Goal: Transaction & Acquisition: Download file/media

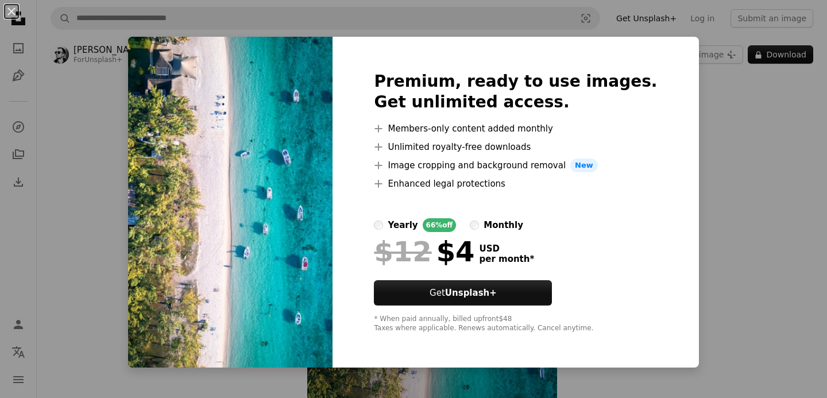
scroll to position [66, 0]
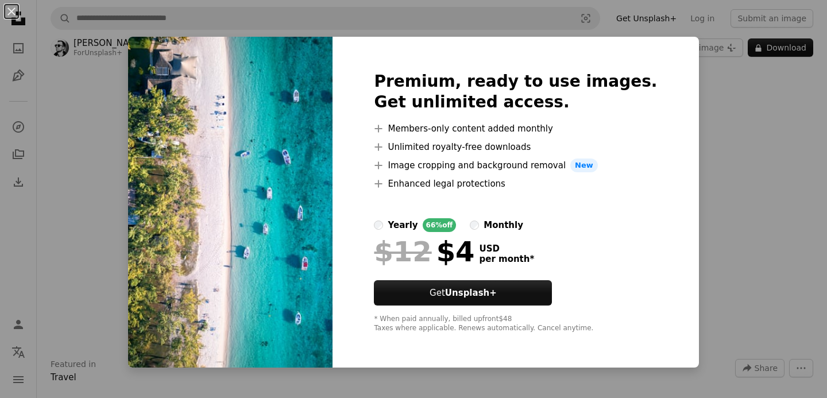
click at [723, 224] on div "An X shape Premium, ready to use images. Get unlimited access. A plus sign Memb…" at bounding box center [413, 199] width 827 height 398
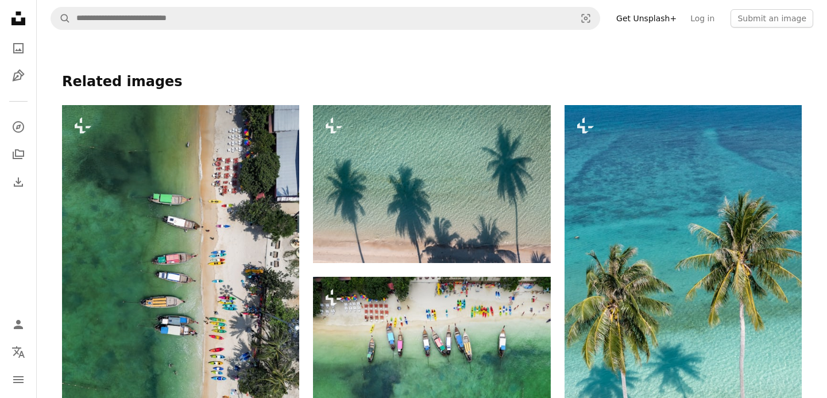
scroll to position [818, 0]
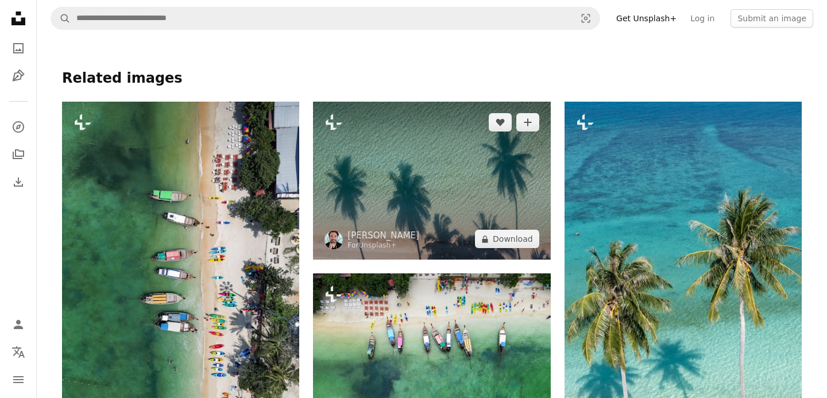
click at [463, 188] on img at bounding box center [431, 181] width 237 height 158
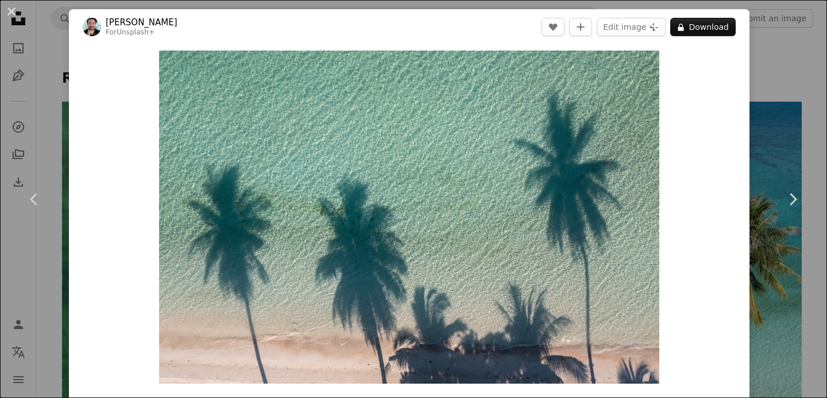
click at [823, 70] on div "An X shape Chevron left Chevron right [PERSON_NAME] For Unsplash+ A heart A plu…" at bounding box center [413, 199] width 827 height 398
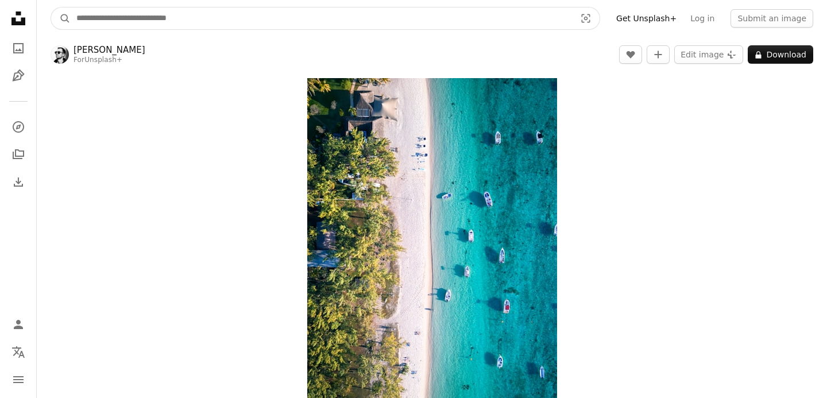
click at [108, 21] on input "Find visuals sitewide" at bounding box center [321, 18] width 501 height 22
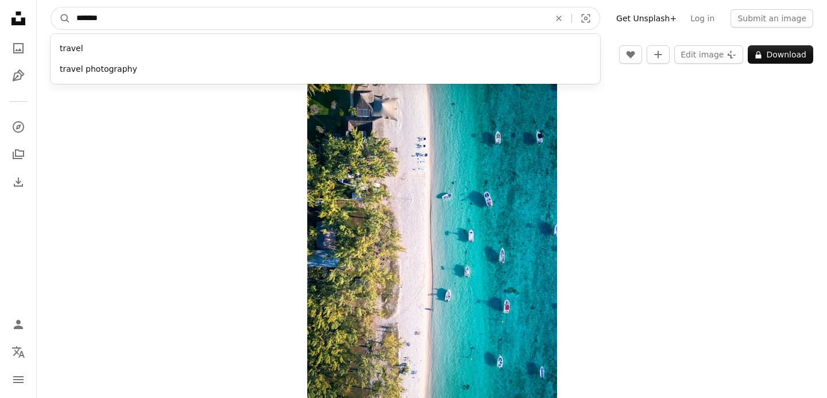
type input "******"
click at [51, 7] on button "A magnifying glass" at bounding box center [61, 18] width 20 height 22
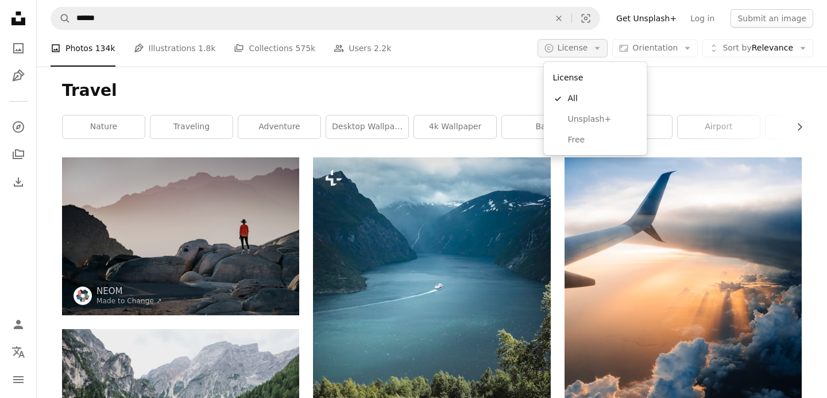
click at [602, 42] on button "A copyright icon © License Arrow down" at bounding box center [572, 48] width 71 height 18
click at [597, 137] on span "Free" at bounding box center [603, 139] width 70 height 11
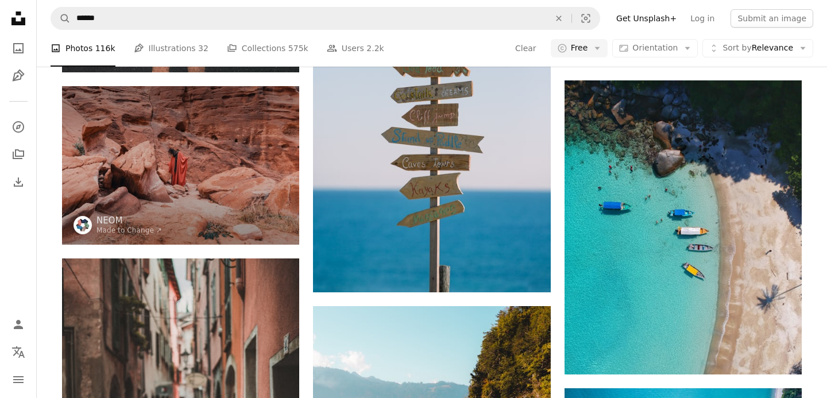
scroll to position [2164, 0]
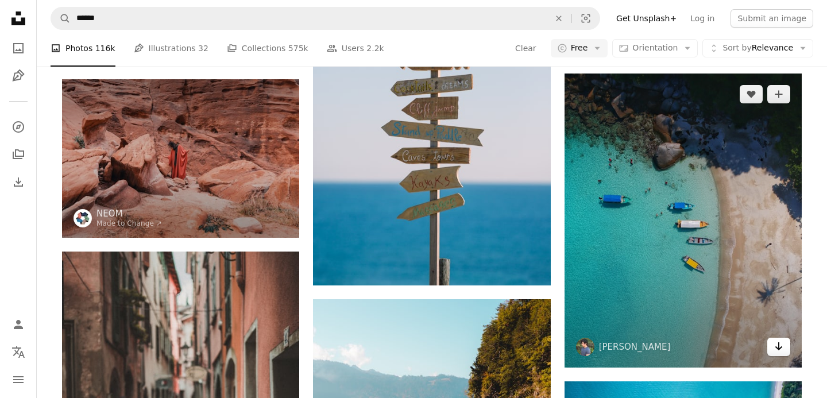
click at [777, 350] on icon "Arrow pointing down" at bounding box center [778, 346] width 9 height 14
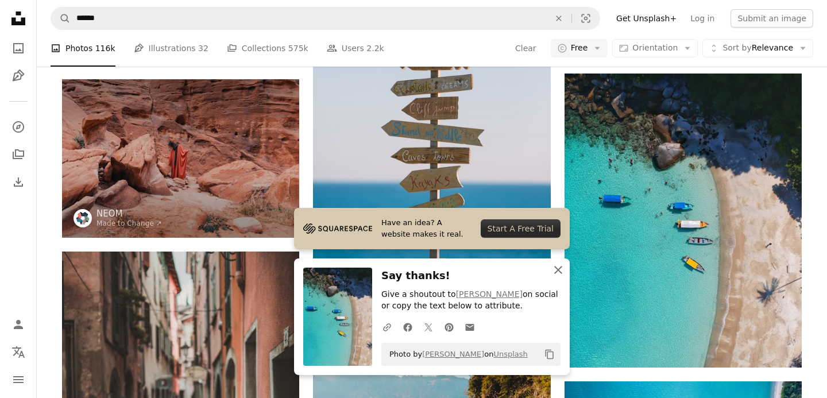
click at [560, 267] on icon "button" at bounding box center [558, 270] width 8 height 8
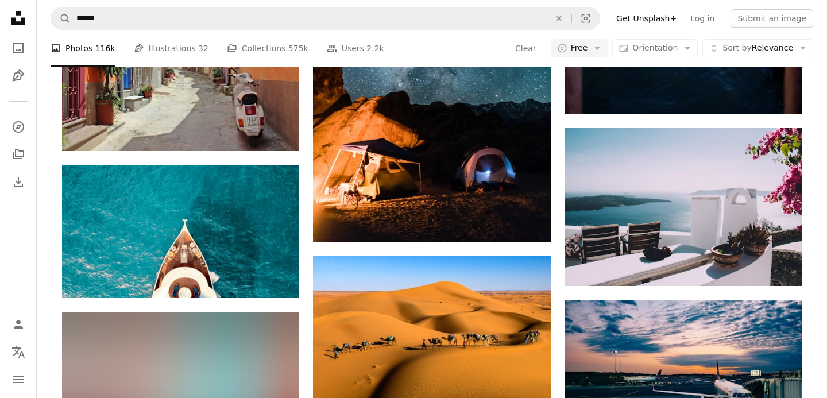
scroll to position [10572, 0]
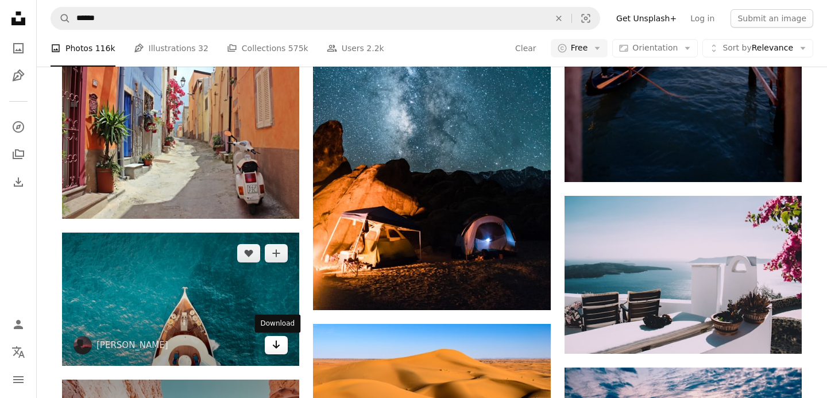
click at [278, 351] on icon "Arrow pointing down" at bounding box center [275, 344] width 9 height 14
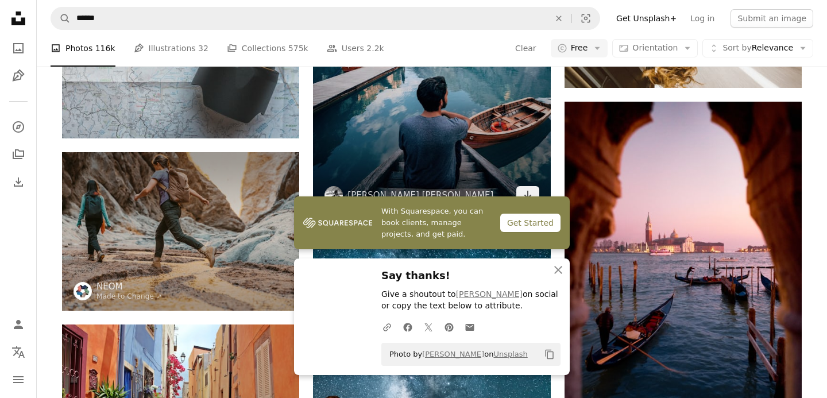
scroll to position [10294, 0]
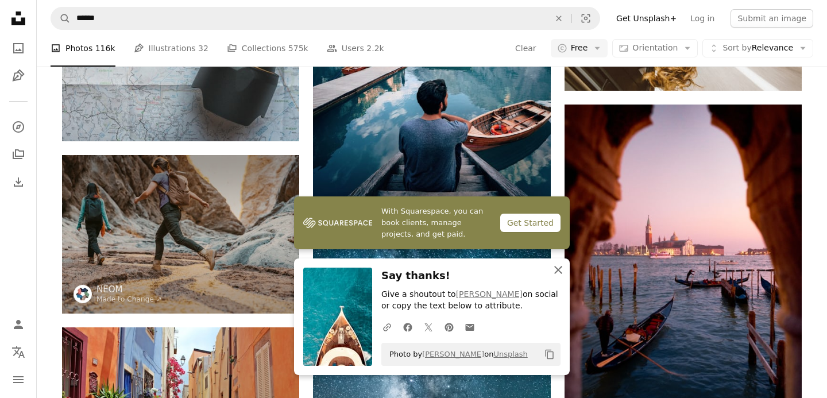
click at [557, 273] on icon "An X shape" at bounding box center [558, 270] width 14 height 14
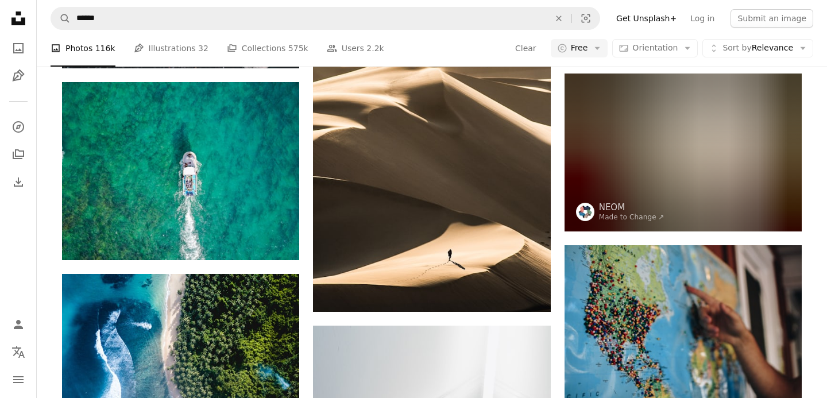
scroll to position [12629, 0]
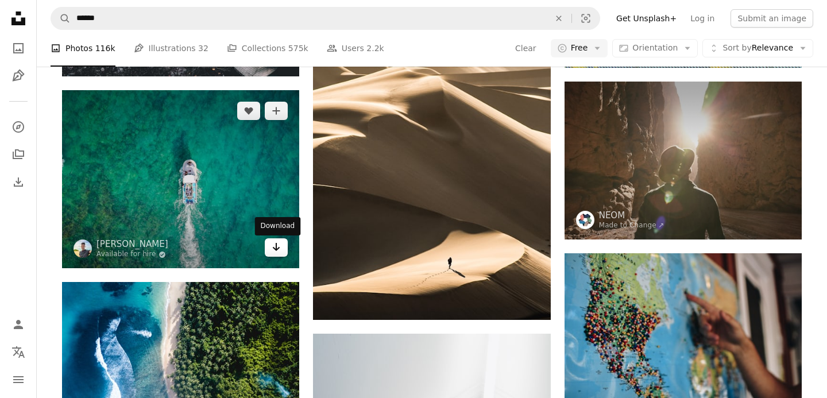
click at [281, 253] on link "Arrow pointing down" at bounding box center [276, 247] width 23 height 18
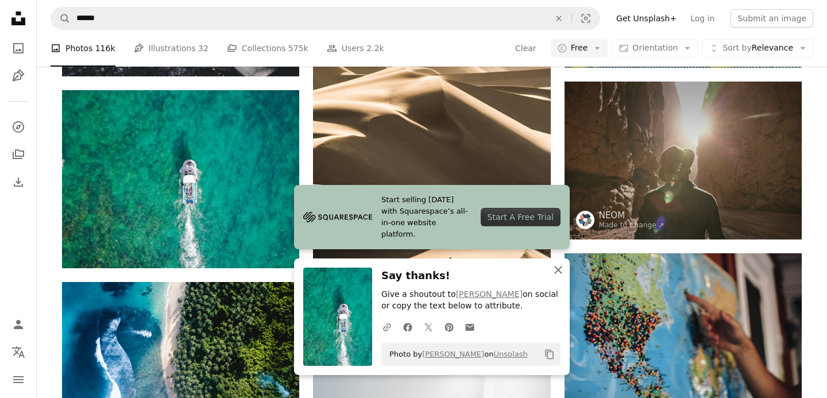
click at [561, 271] on icon "button" at bounding box center [558, 270] width 8 height 8
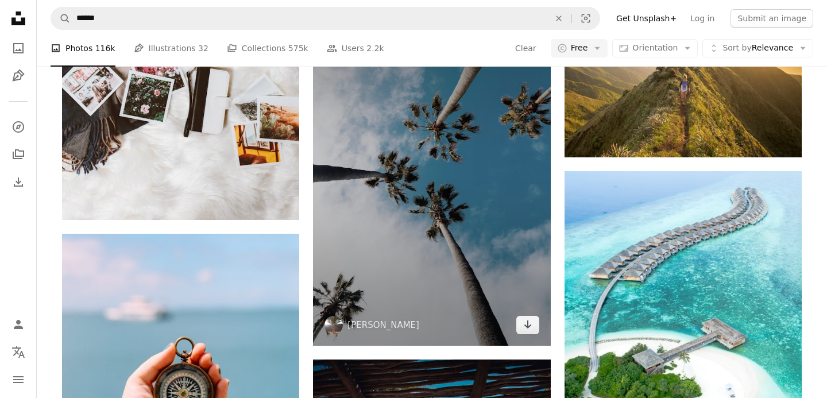
scroll to position [17034, 0]
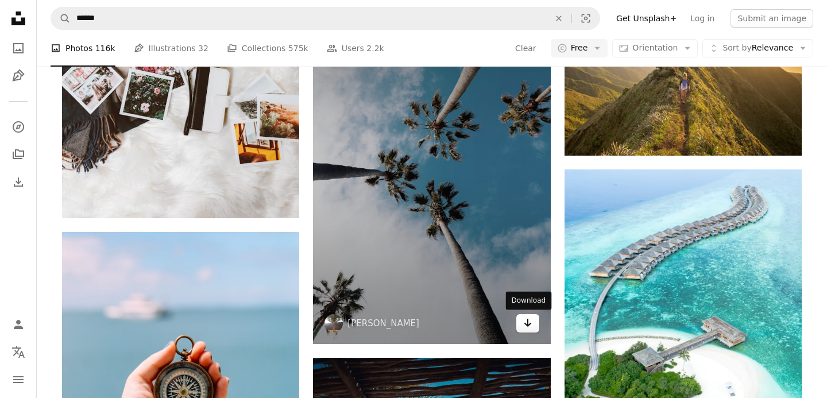
click at [526, 316] on icon "Arrow pointing down" at bounding box center [527, 323] width 9 height 14
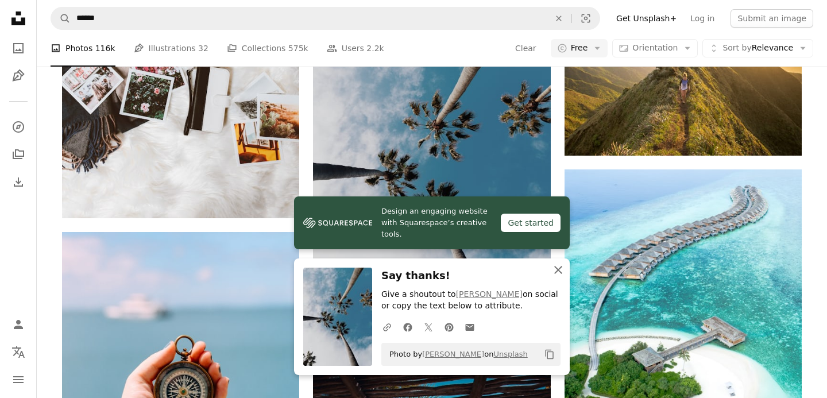
click at [555, 267] on icon "button" at bounding box center [558, 270] width 8 height 8
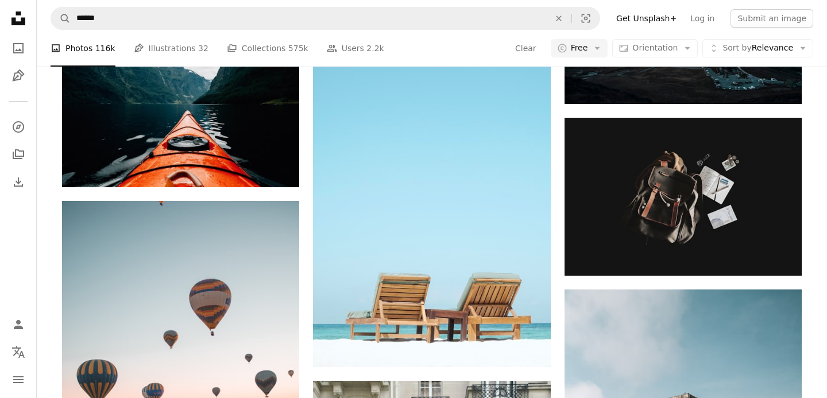
scroll to position [19679, 0]
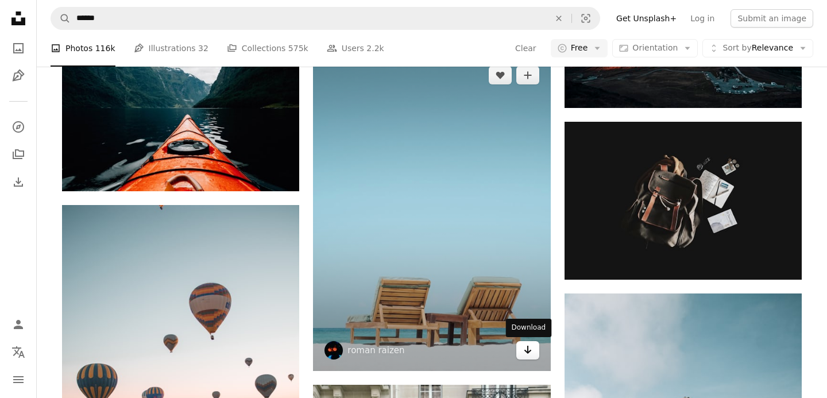
click at [531, 351] on icon "Arrow pointing down" at bounding box center [527, 350] width 9 height 14
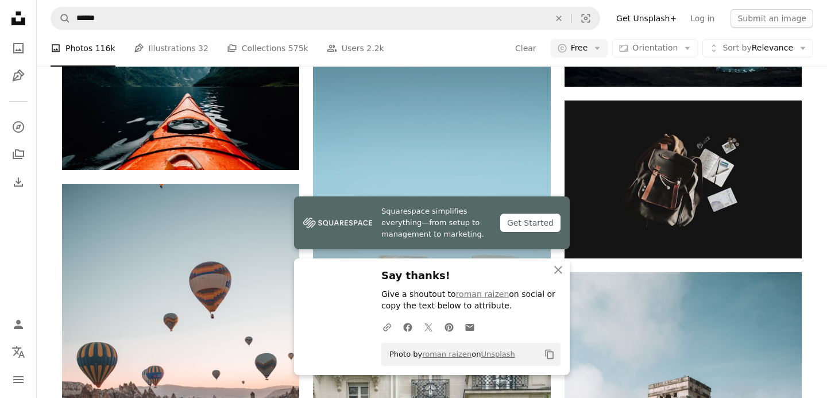
scroll to position [19704, 0]
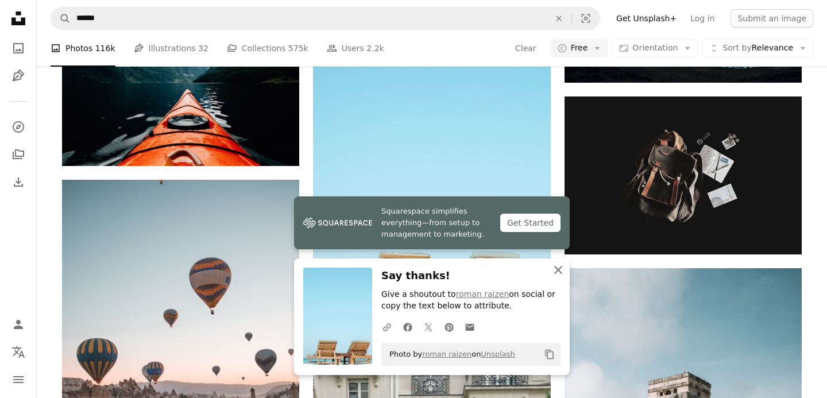
click at [562, 266] on icon "An X shape" at bounding box center [558, 270] width 14 height 14
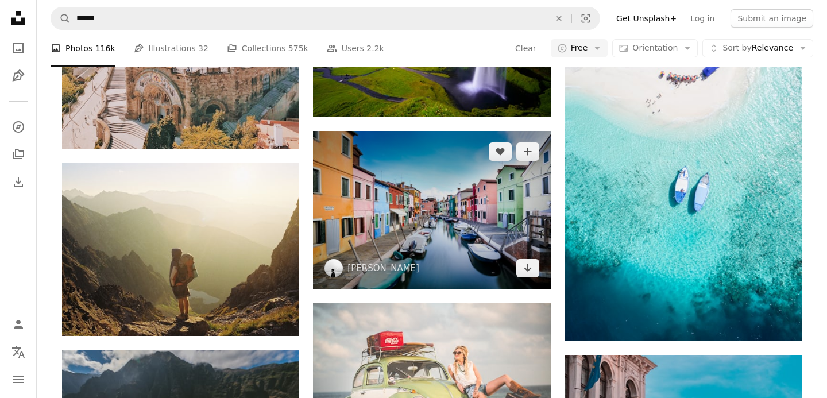
scroll to position [32189, 0]
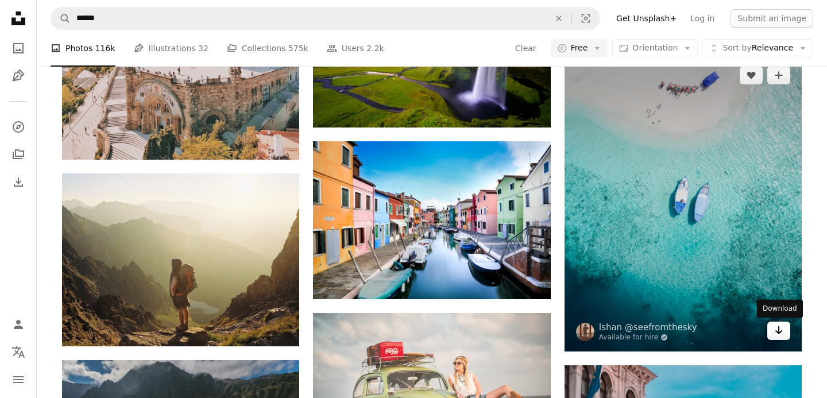
click at [778, 333] on icon "Download" at bounding box center [778, 330] width 7 height 8
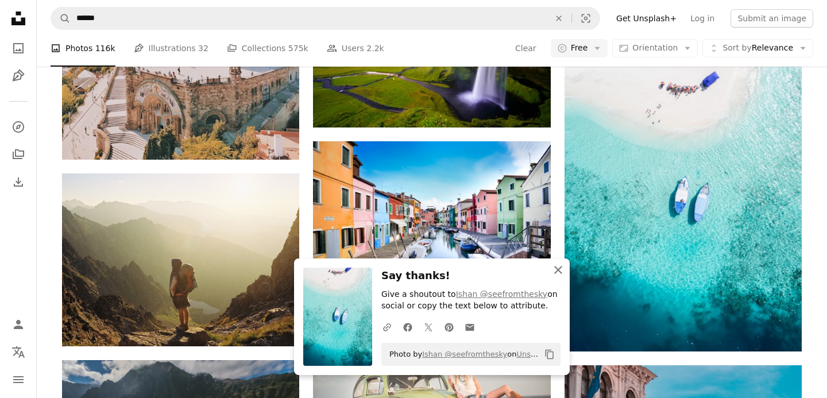
click at [557, 271] on icon "button" at bounding box center [558, 270] width 8 height 8
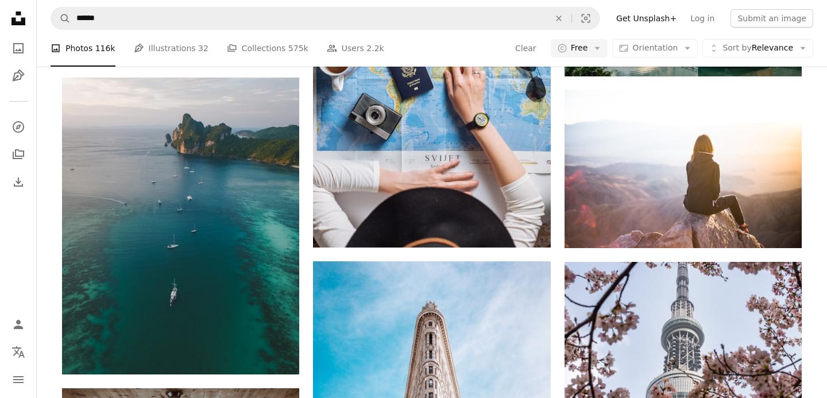
scroll to position [37897, 0]
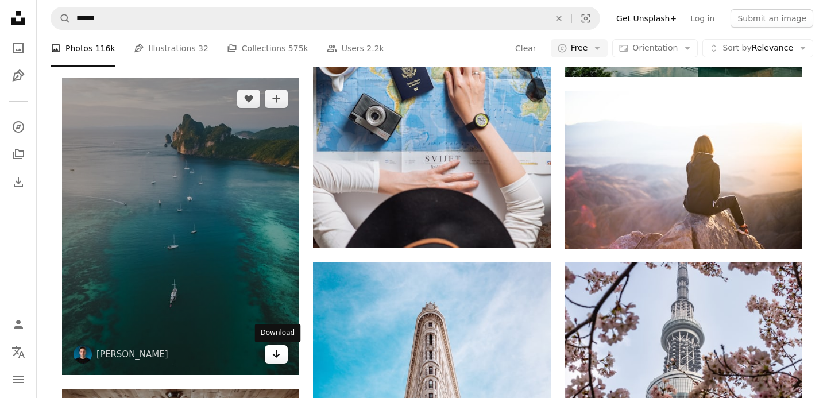
click at [282, 356] on link "Arrow pointing down" at bounding box center [276, 354] width 23 height 18
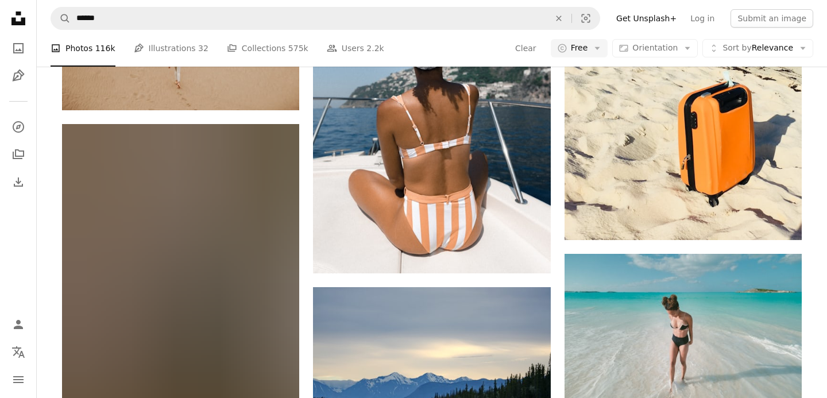
scroll to position [56869, 0]
